Goal: Transaction & Acquisition: Book appointment/travel/reservation

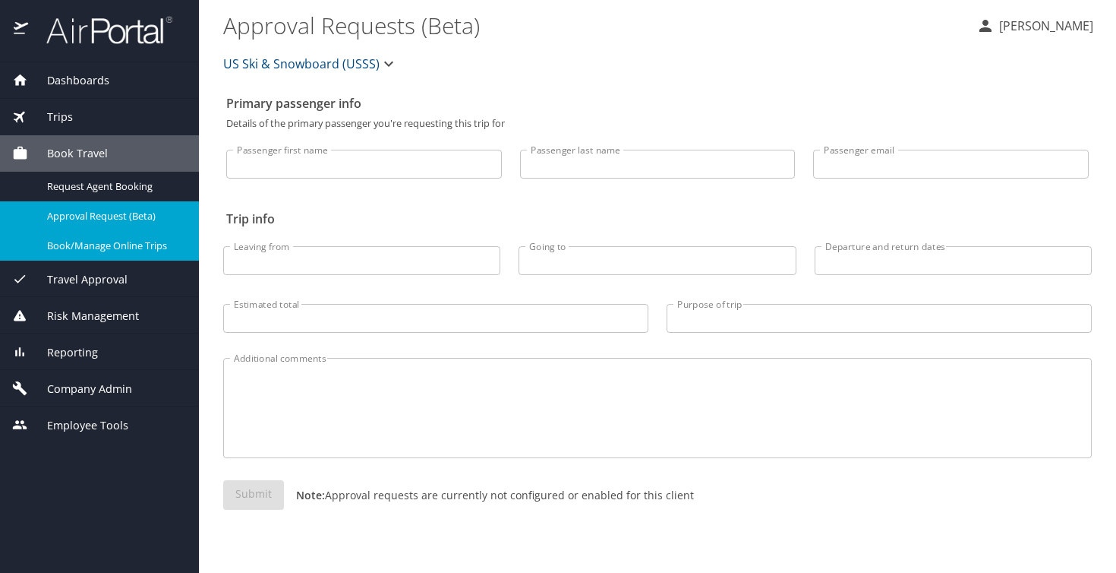
click at [118, 241] on span "Book/Manage Online Trips" at bounding box center [114, 245] width 134 height 14
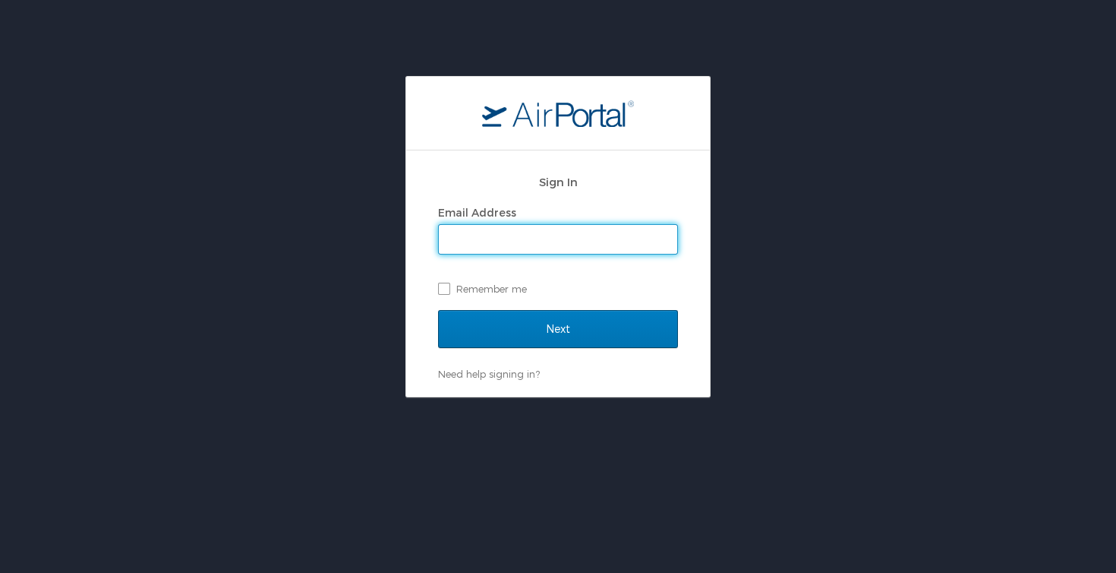
type input "[PERSON_NAME][EMAIL_ADDRESS][PERSON_NAME][DOMAIN_NAME]"
click at [558, 328] on input "Next" at bounding box center [558, 329] width 240 height 38
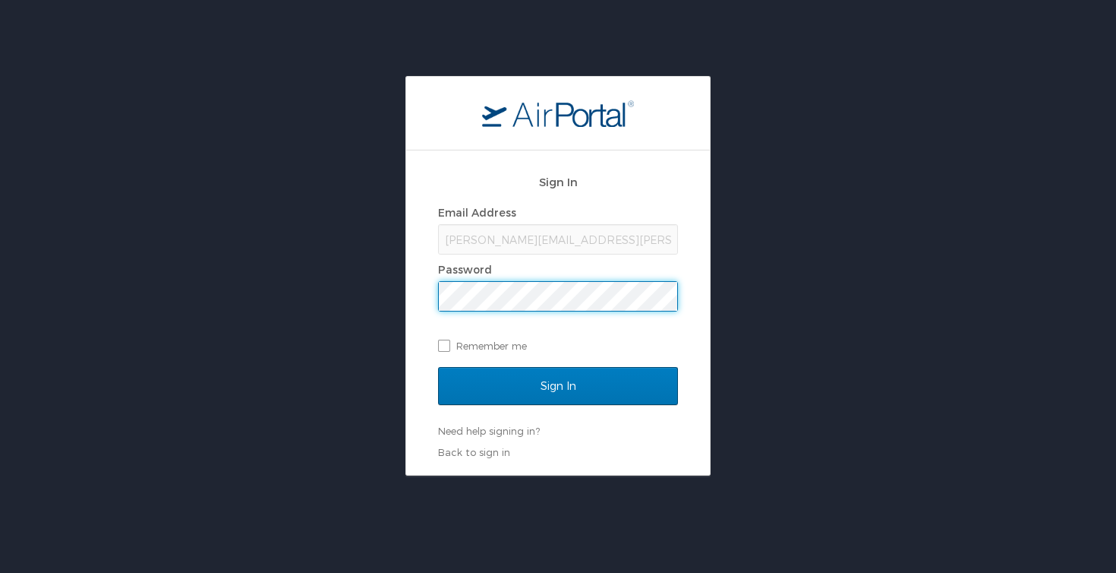
click at [558, 385] on input "Sign In" at bounding box center [558, 386] width 240 height 38
